Goal: Navigation & Orientation: Find specific page/section

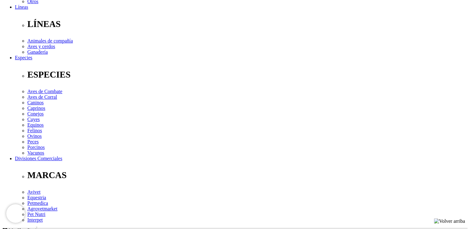
scroll to position [186, 0]
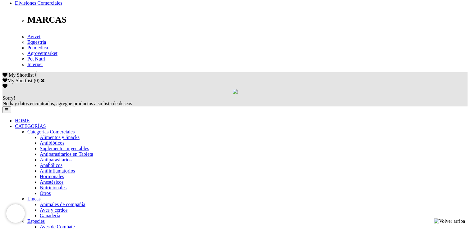
scroll to position [343, 0]
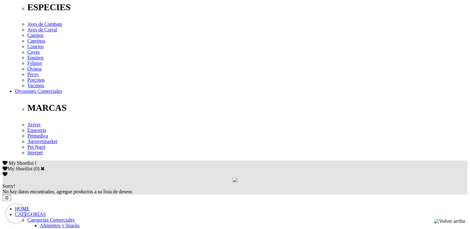
scroll to position [310, 0]
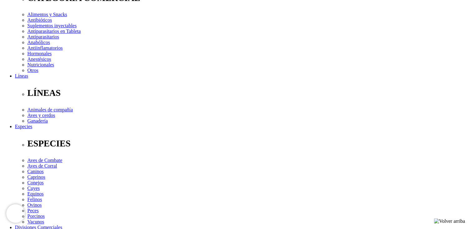
scroll to position [124, 0]
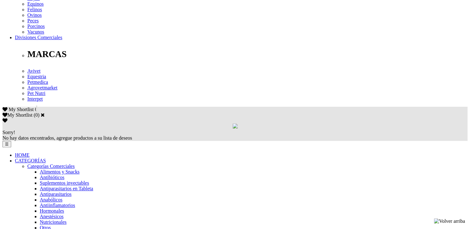
scroll to position [310, 0]
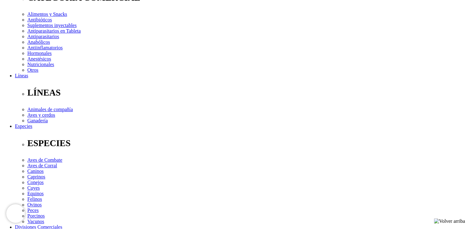
scroll to position [124, 0]
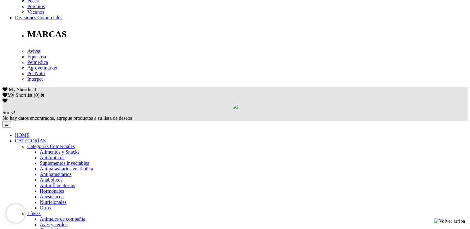
scroll to position [342, 0]
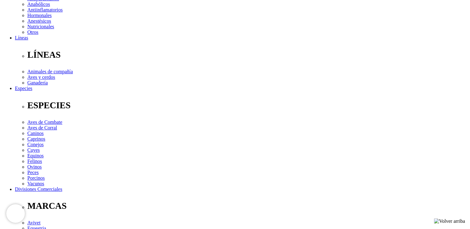
scroll to position [226, 0]
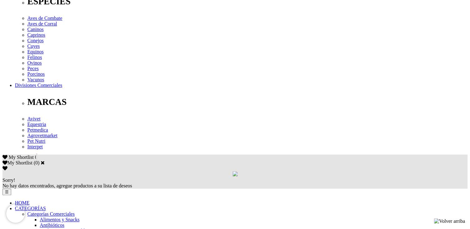
scroll to position [310, 0]
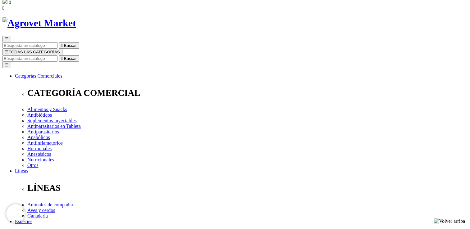
scroll to position [124, 0]
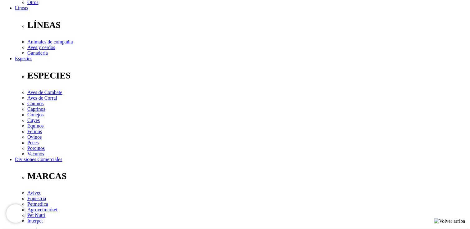
scroll to position [186, 0]
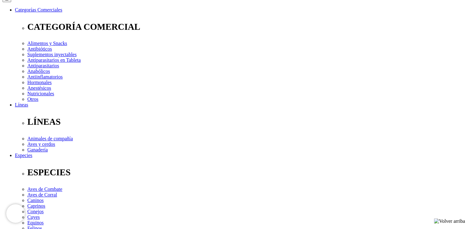
scroll to position [155, 0]
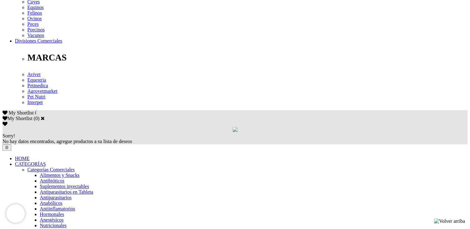
scroll to position [310, 0]
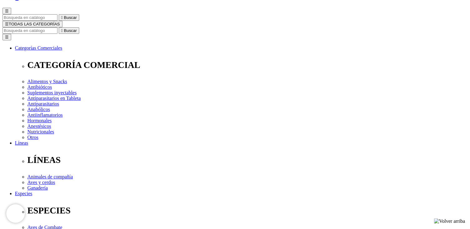
scroll to position [62, 0]
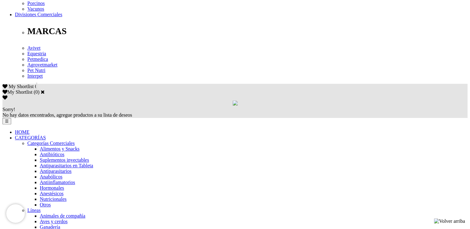
scroll to position [342, 0]
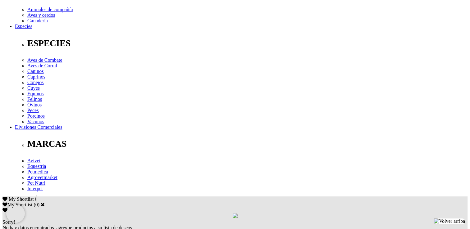
scroll to position [278, 0]
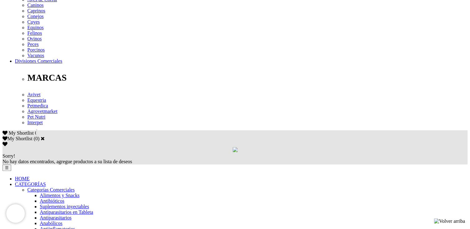
scroll to position [310, 0]
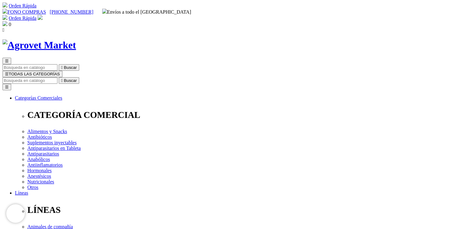
scroll to position [64, 0]
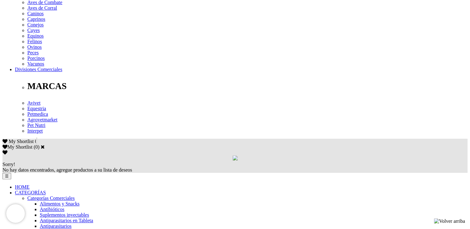
scroll to position [279, 0]
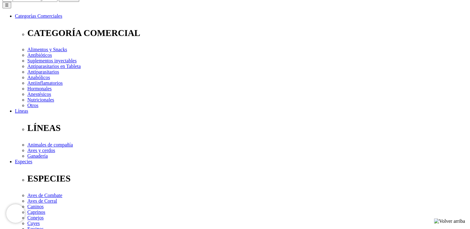
scroll to position [155, 0]
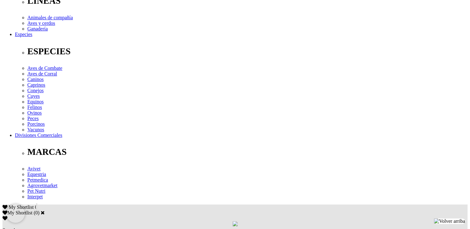
scroll to position [279, 0]
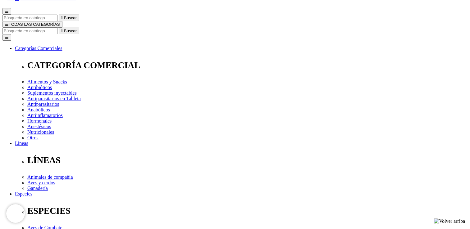
scroll to position [93, 0]
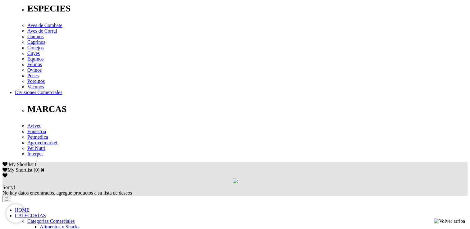
scroll to position [279, 0]
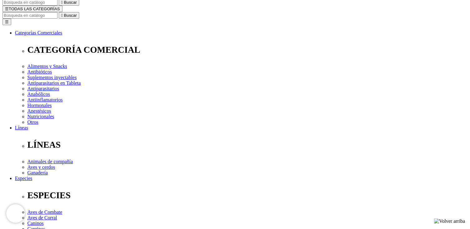
scroll to position [93, 0]
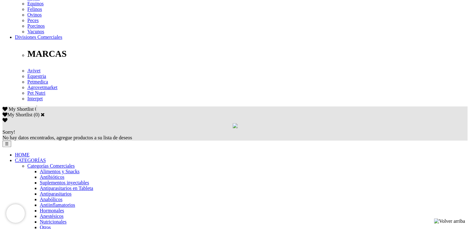
scroll to position [310, 0]
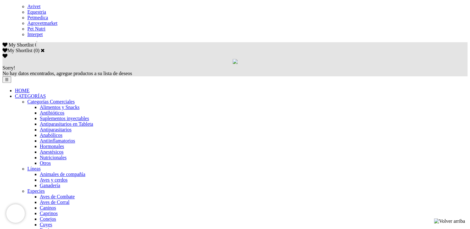
scroll to position [373, 0]
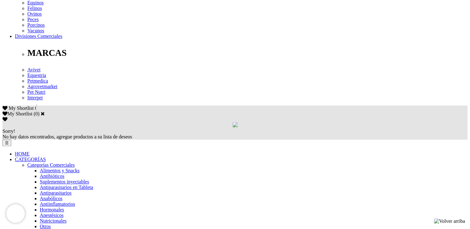
scroll to position [310, 0]
